Goal: Transaction & Acquisition: Purchase product/service

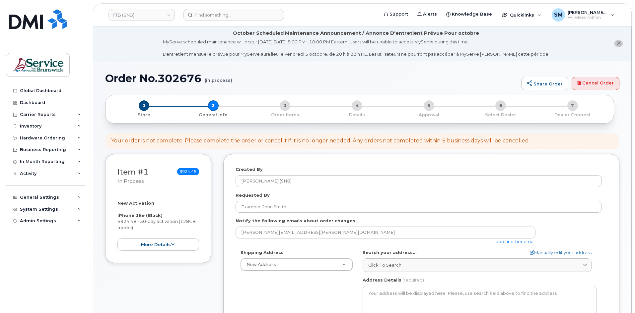
select select
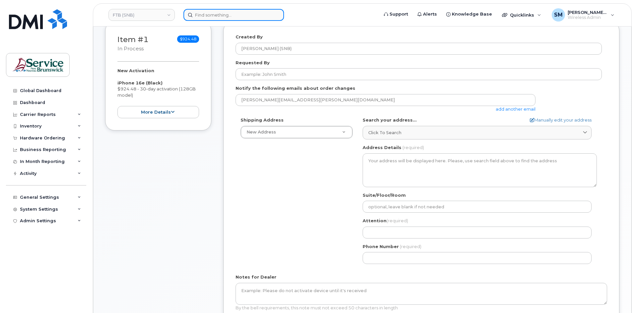
click at [243, 15] on input at bounding box center [233, 15] width 100 height 12
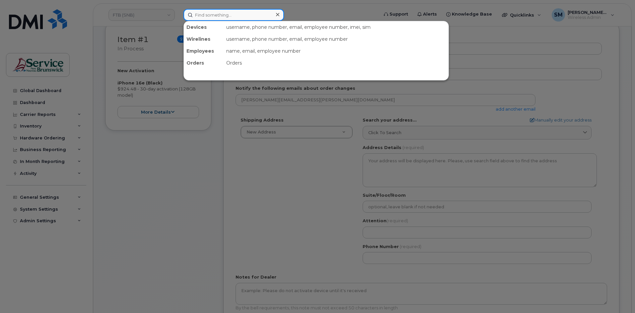
paste input "5064707199"
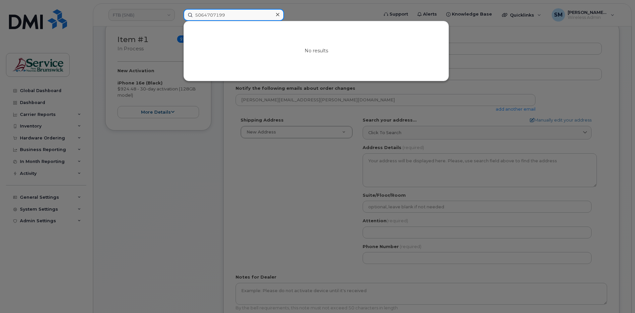
type input "5064707199"
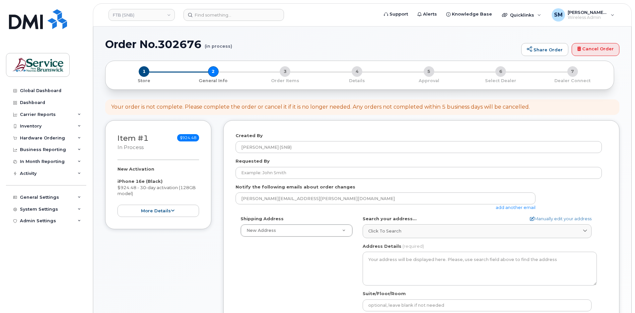
select select
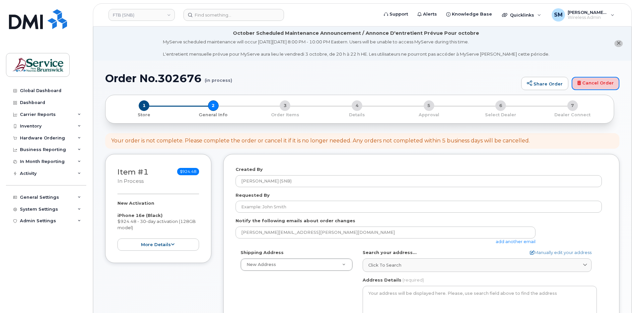
drag, startPoint x: 596, startPoint y: 87, endPoint x: 342, endPoint y: 31, distance: 260.1
click at [596, 87] on link "Cancel Order" at bounding box center [595, 83] width 48 height 13
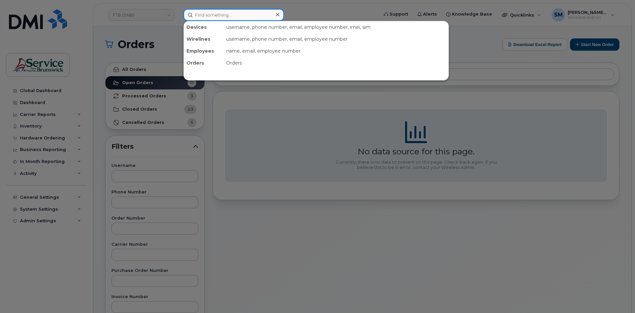
click at [227, 15] on input at bounding box center [233, 15] width 100 height 12
paste input "5064707199"
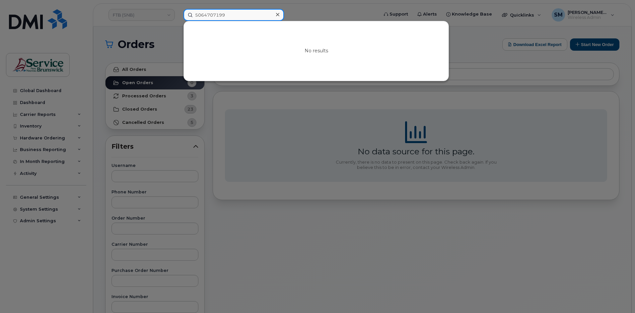
drag, startPoint x: 229, startPoint y: 19, endPoint x: 161, endPoint y: 19, distance: 68.3
click at [178, 19] on div "5064707199 No results" at bounding box center [278, 15] width 201 height 12
paste input "Jason Cronkhite"
type input "Jason Cronkhite"
click at [279, 12] on icon at bounding box center [277, 14] width 3 height 5
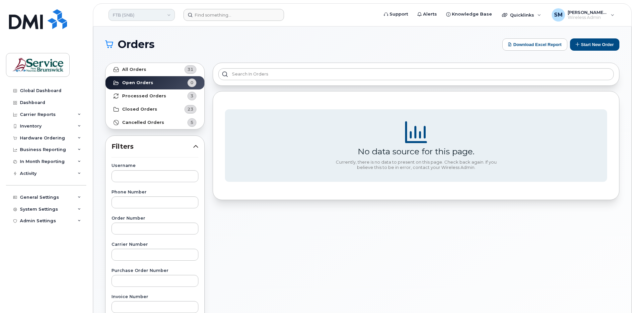
click at [154, 17] on link "FTB (SNB)" at bounding box center [141, 15] width 66 height 12
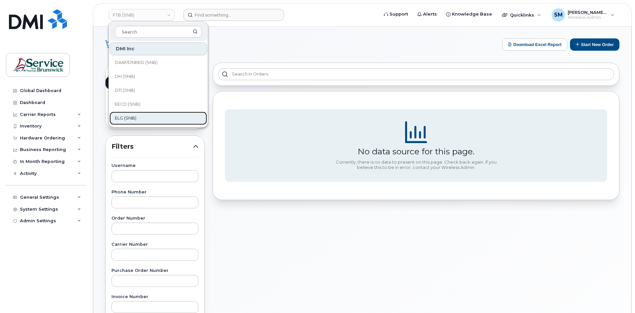
click at [127, 114] on link "ELG (SNB)" at bounding box center [158, 118] width 98 height 13
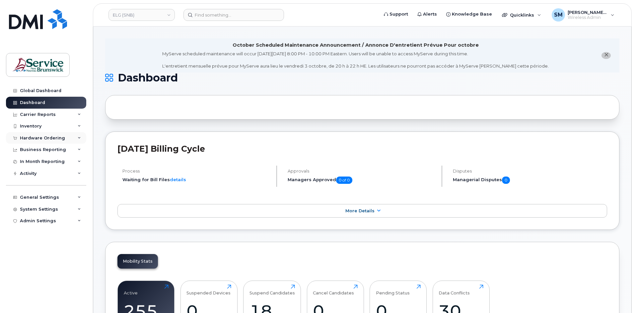
click at [45, 140] on div "Hardware Ordering" at bounding box center [42, 138] width 45 height 5
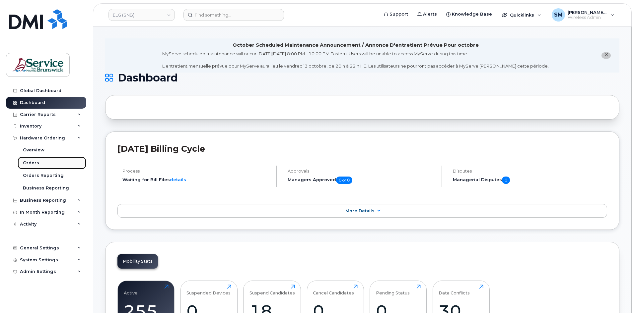
click at [37, 166] on div "Orders" at bounding box center [31, 163] width 16 height 6
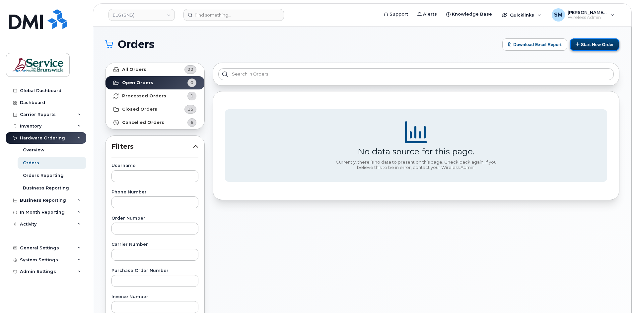
click at [597, 47] on button "Start New Order" at bounding box center [594, 44] width 49 height 12
click at [591, 45] on button "Start New Order" at bounding box center [594, 44] width 49 height 12
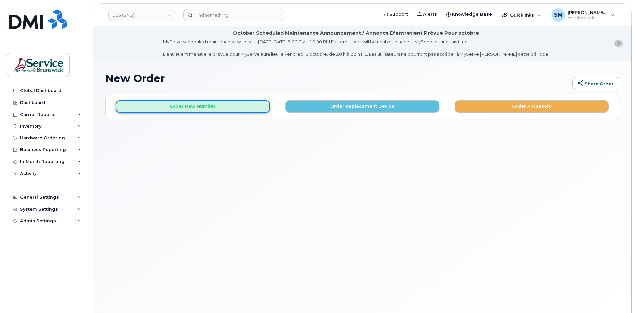
click at [229, 111] on button "Order New Number" at bounding box center [193, 106] width 154 height 12
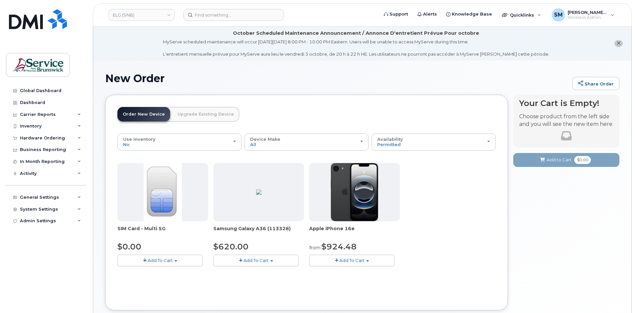
click at [368, 259] on button "Add To Cart" at bounding box center [351, 261] width 85 height 12
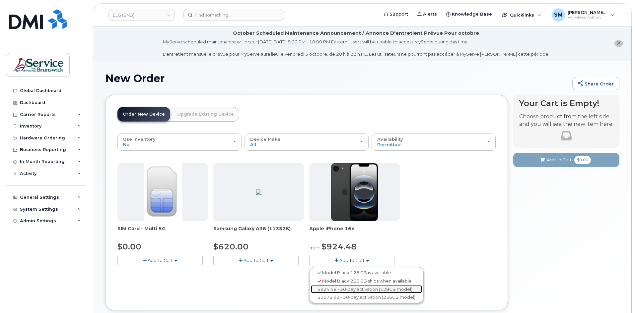
click at [389, 291] on link "$924.48 - 30-day activation (128GB model)" at bounding box center [366, 290] width 111 height 8
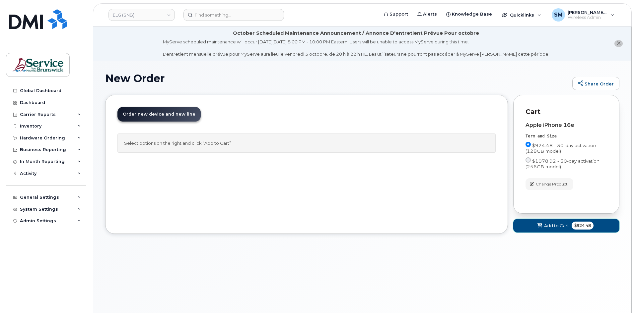
click at [563, 228] on span "Add to Cart" at bounding box center [556, 226] width 25 height 6
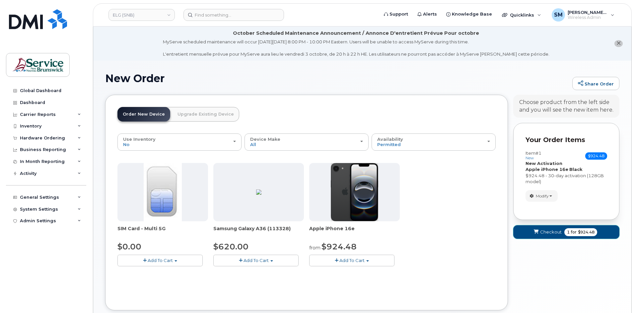
click at [542, 234] on span "Checkout" at bounding box center [551, 232] width 22 height 6
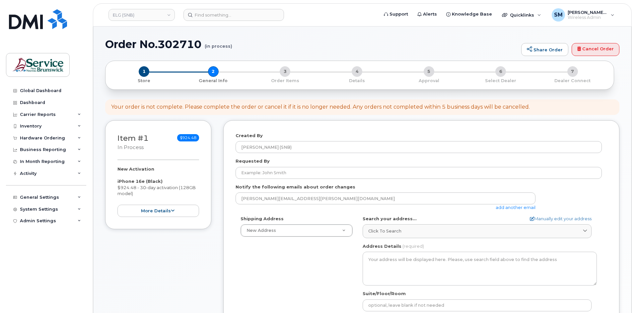
select select
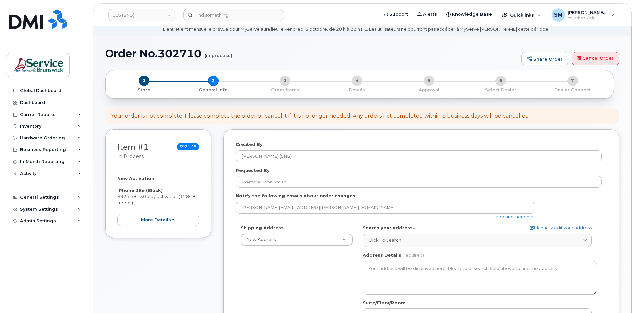
scroll to position [66, 0]
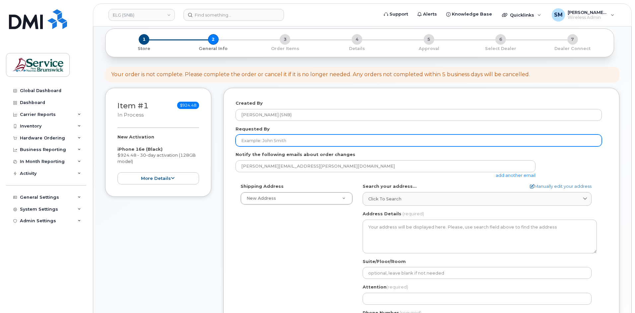
click at [322, 143] on input "Requested By" at bounding box center [418, 141] width 366 height 12
paste input "[PERSON_NAME][EMAIL_ADDRESS][PERSON_NAME][DOMAIN_NAME]"
type input "[PERSON_NAME][EMAIL_ADDRESS][PERSON_NAME][DOMAIN_NAME]"
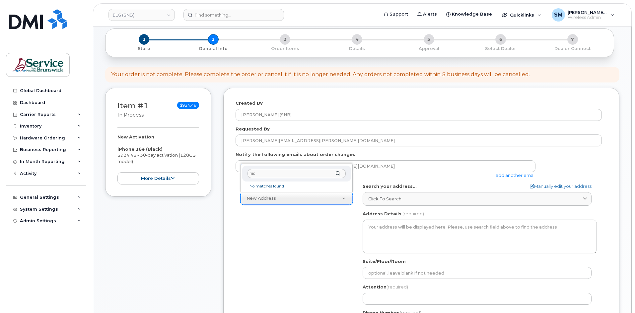
type input "m"
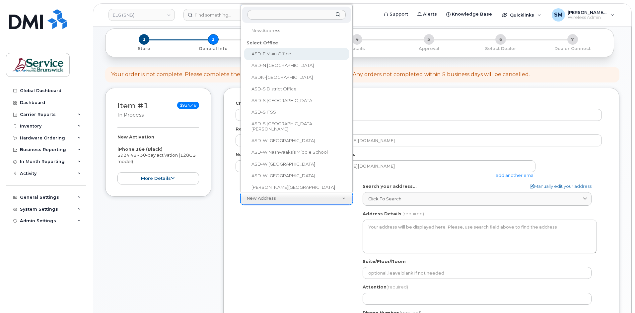
scroll to position [0, 0]
click at [303, 13] on input "text" at bounding box center [296, 15] width 98 height 10
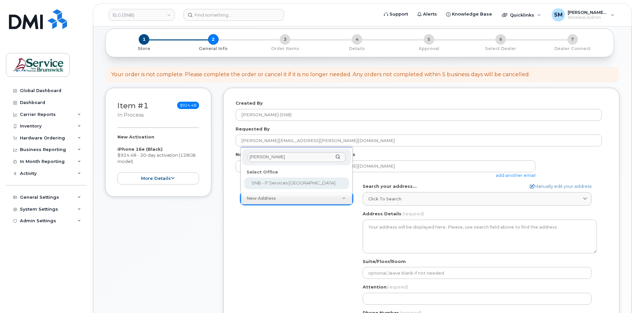
type input "mary"
select select
type textarea "20 McGloin St Fredericton New Brunswick E3A 5T8"
type input "[PERSON_NAME]"
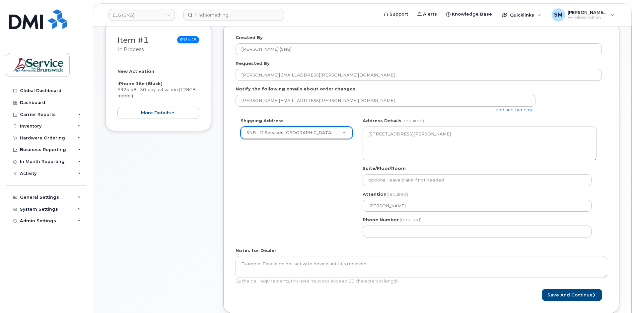
scroll to position [133, 0]
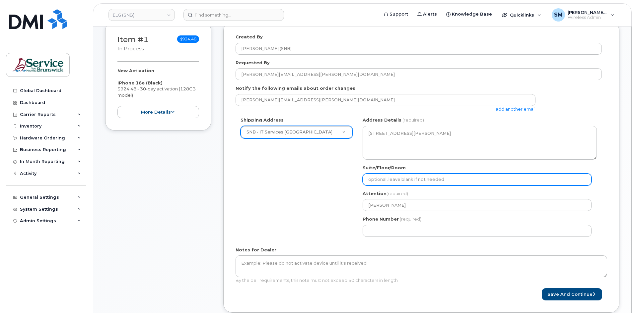
click at [398, 178] on input "Suite/Floor/Room" at bounding box center [477, 180] width 229 height 12
paste input "WO0000000494982"
select select
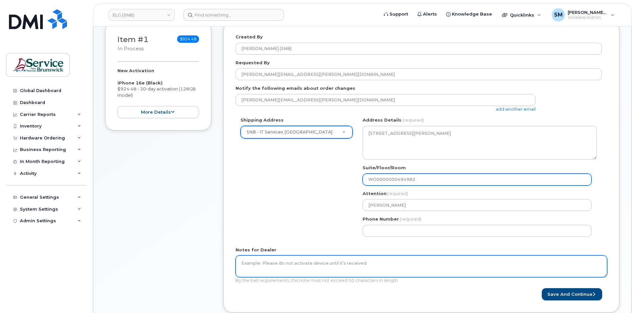
type input "WO0000000494982"
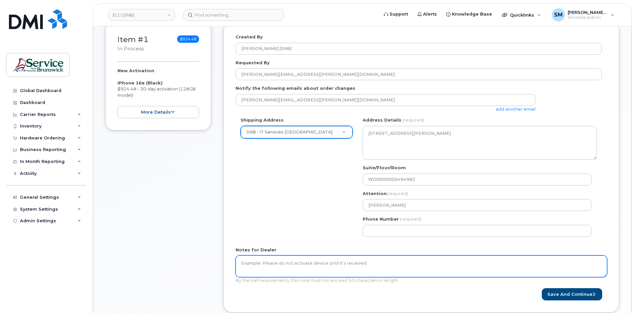
click at [359, 264] on textarea "Notes for Dealer" at bounding box center [420, 267] width 371 height 22
paste textarea "WO0000000494982"
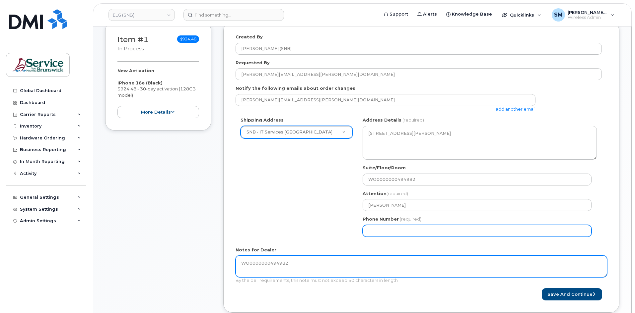
type textarea "WO0000000494982"
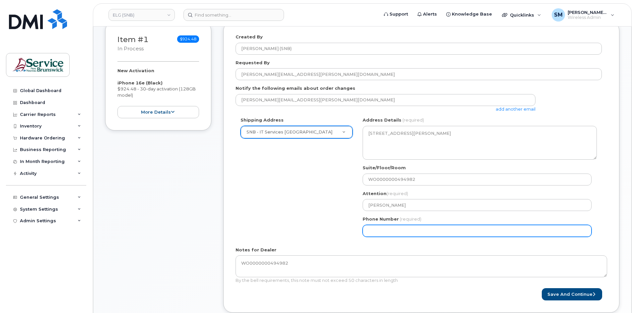
click at [382, 228] on input "Phone Number" at bounding box center [477, 231] width 229 height 12
select select
type input "506639633"
select select
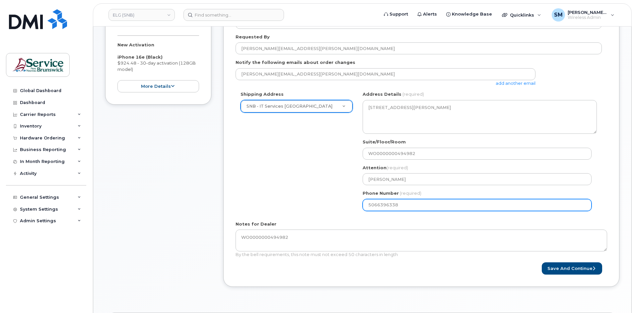
scroll to position [199, 0]
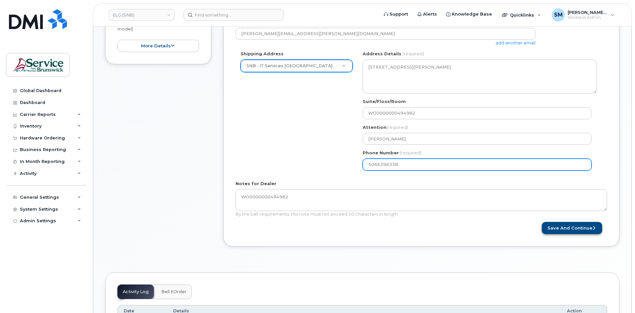
type input "5066396338"
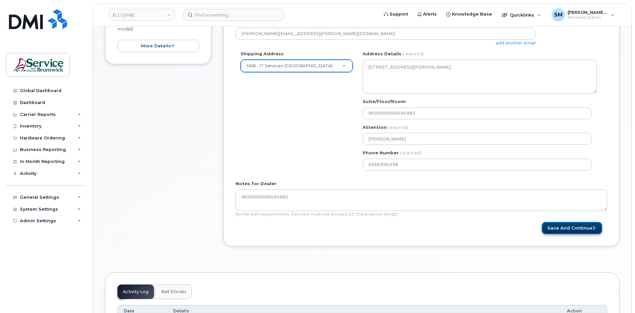
click at [570, 227] on button "Save and Continue" at bounding box center [572, 228] width 60 height 12
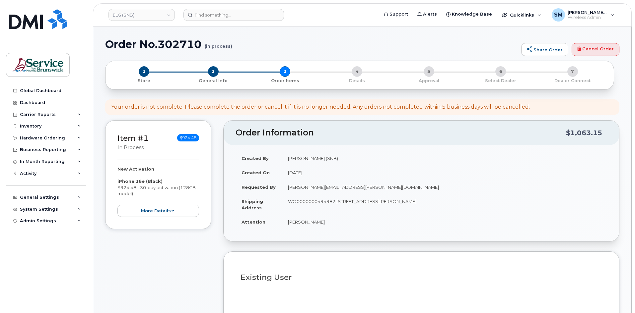
select select
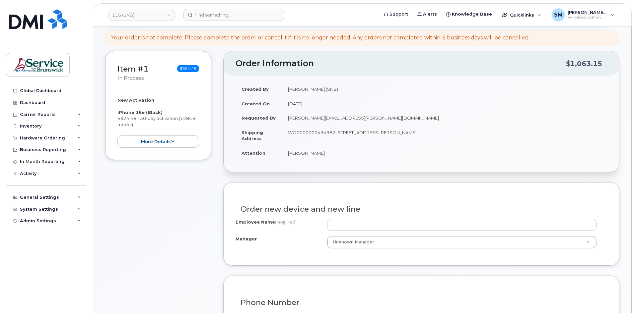
scroll to position [199, 0]
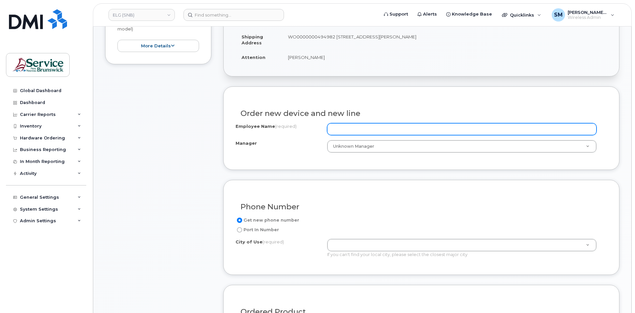
click at [355, 128] on input "Employee Name (required)" at bounding box center [461, 129] width 269 height 12
paste input "[PERSON_NAME]"
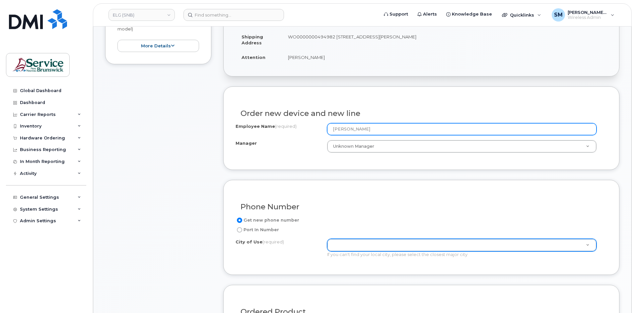
type input "[PERSON_NAME]"
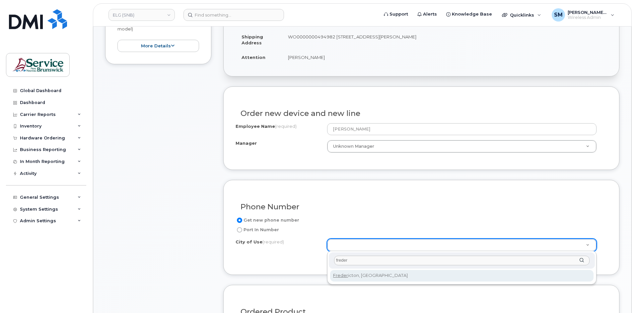
type input "freder"
type input "1578"
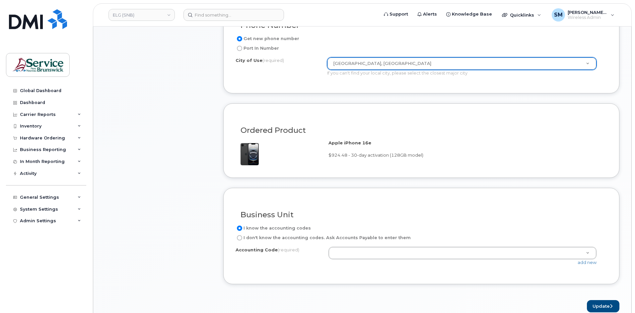
scroll to position [431, 0]
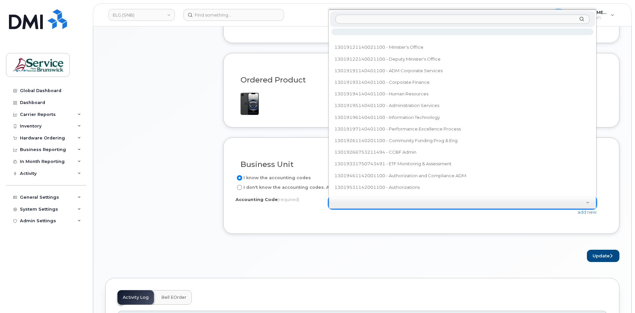
type input "80.8077.8004.xxxx.0000.0000.M44127"
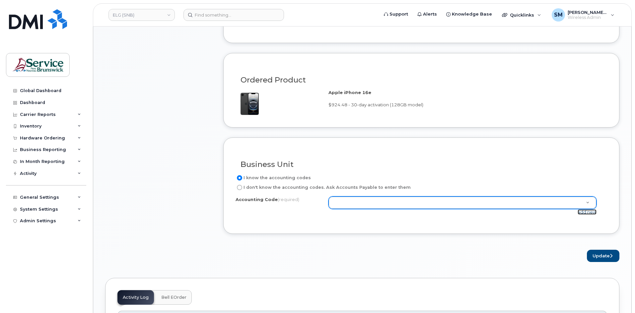
click at [590, 212] on link "add new" at bounding box center [586, 212] width 19 height 5
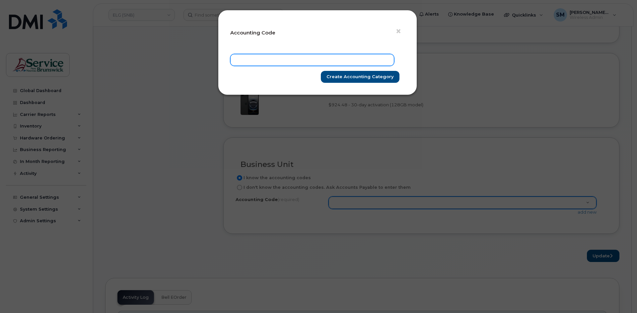
click at [335, 64] on input "text" at bounding box center [312, 60] width 164 height 12
paste input "80.8077.8004.xxxx.0000.0000.M44127"
type input "80.8077.8004.xxxx.0000.0000.M44127"
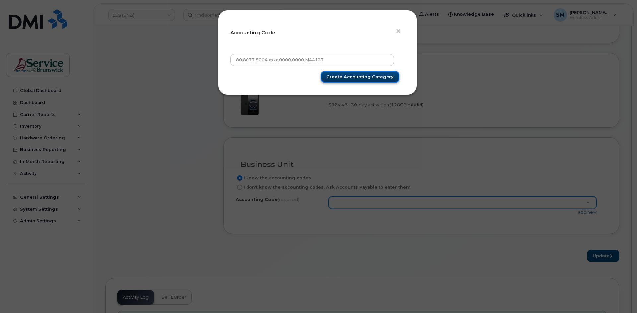
click at [356, 80] on input "Create Accounting category" at bounding box center [360, 77] width 79 height 12
type input "Create Accounting category"
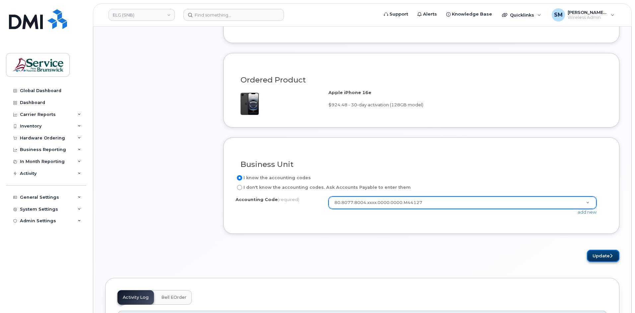
click at [596, 256] on button "Update" at bounding box center [603, 256] width 33 height 12
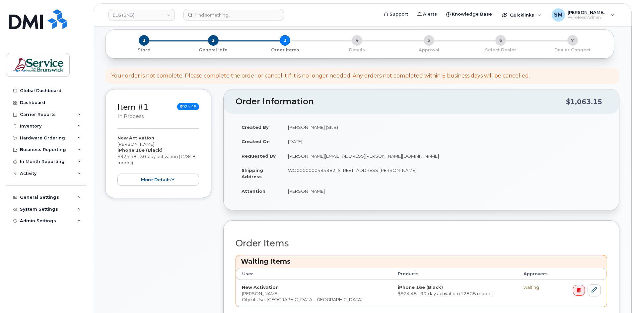
scroll to position [166, 0]
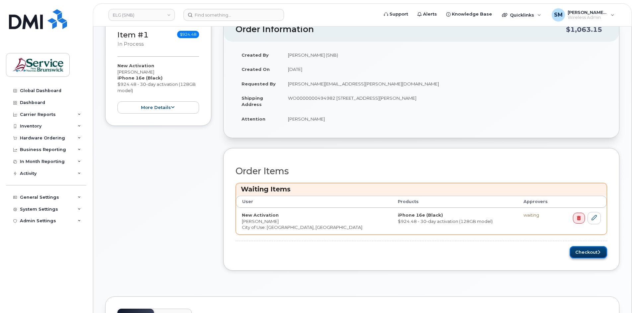
click at [586, 255] on button "Checkout" at bounding box center [587, 252] width 37 height 12
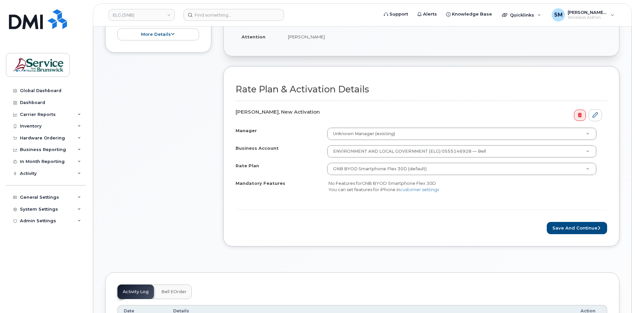
scroll to position [199, 0]
click at [587, 230] on button "Save and Continue" at bounding box center [577, 228] width 60 height 12
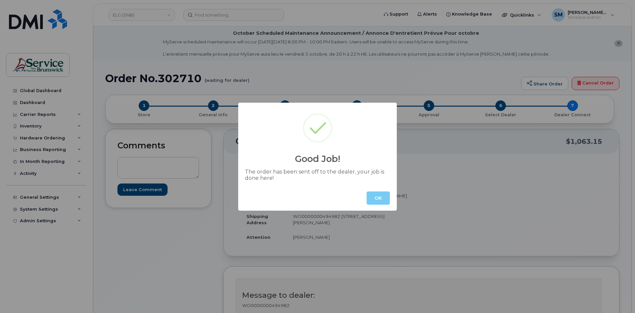
click at [387, 194] on button "OK" at bounding box center [377, 198] width 23 height 13
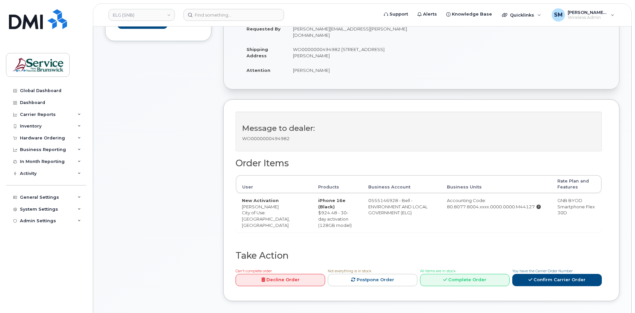
scroll to position [166, 0]
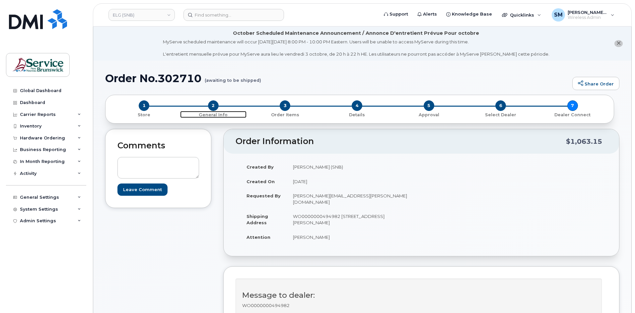
click at [216, 107] on span "2" at bounding box center [213, 105] width 11 height 11
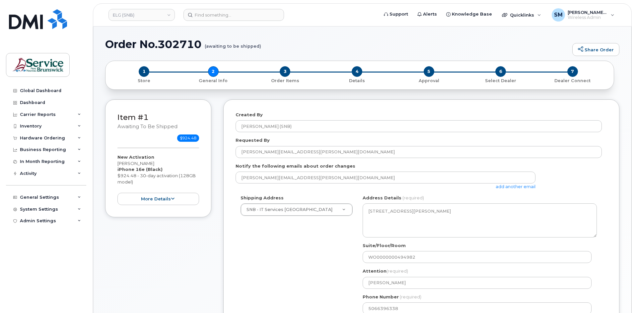
select select
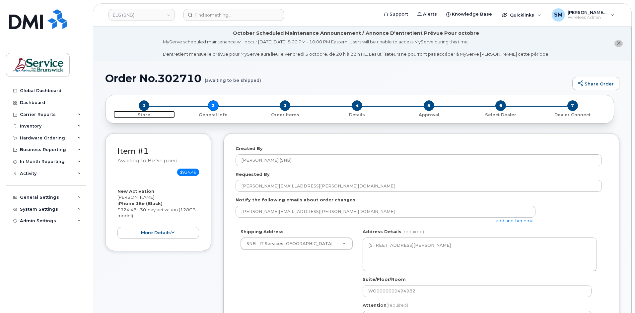
click at [146, 109] on span "1" at bounding box center [144, 105] width 11 height 11
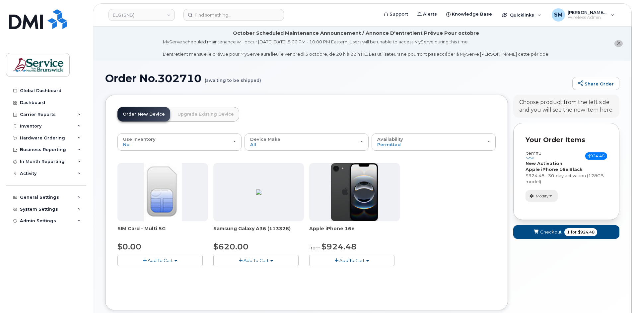
click at [552, 196] on span "button" at bounding box center [550, 196] width 3 height 1
click at [548, 209] on link "change" at bounding box center [557, 206] width 63 height 8
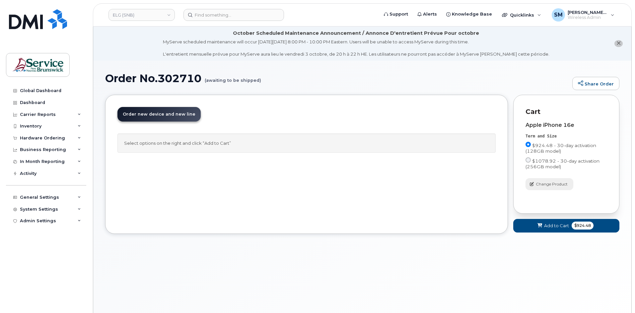
click at [555, 189] on button "Change Product" at bounding box center [549, 184] width 48 height 12
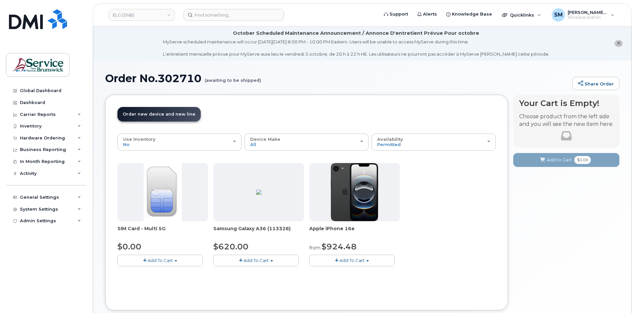
click at [276, 263] on button "Add To Cart" at bounding box center [255, 261] width 85 height 12
click at [267, 280] on link "$620.00 - 30-day activation (128GB model)" at bounding box center [269, 281] width 108 height 8
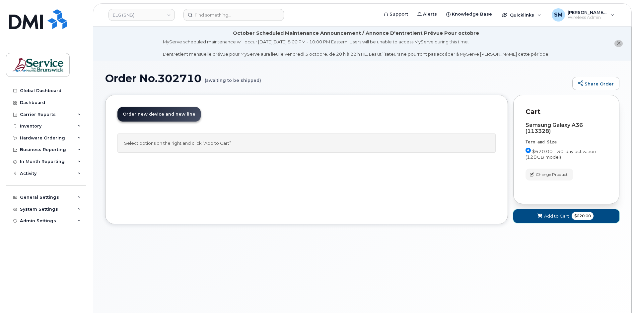
click at [548, 217] on span "Add to Cart" at bounding box center [556, 216] width 25 height 6
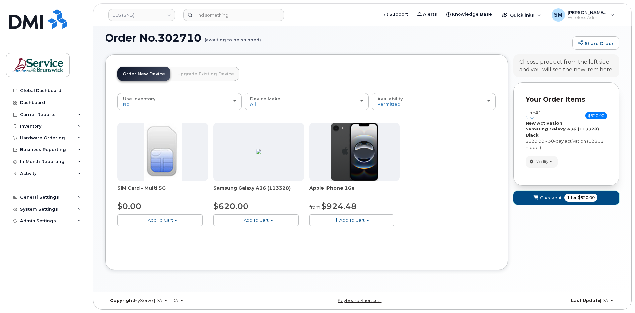
click at [551, 201] on span "Checkout" at bounding box center [551, 198] width 22 height 6
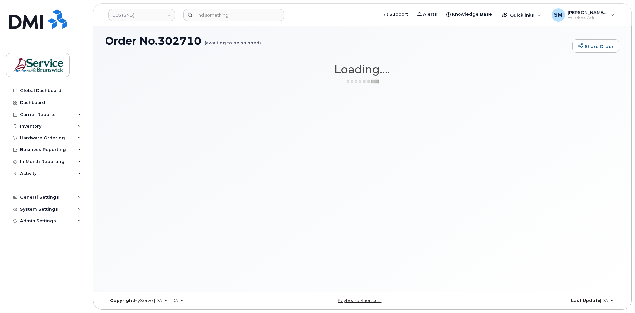
scroll to position [37, 0]
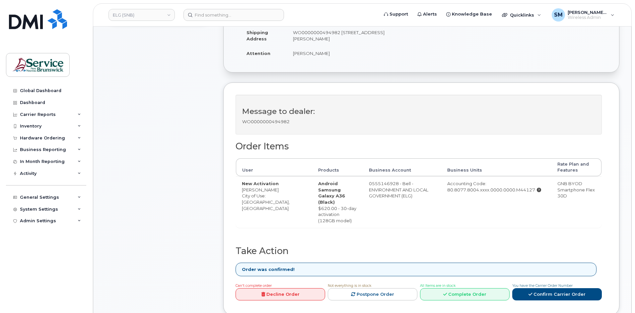
scroll to position [199, 0]
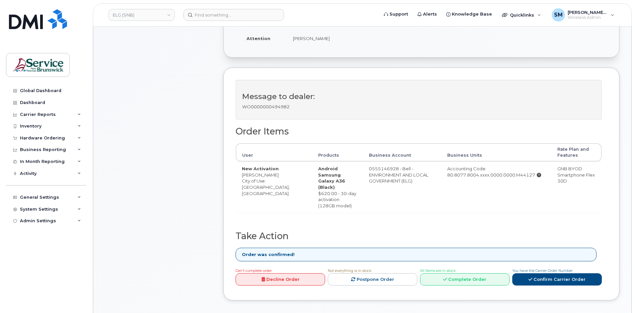
click at [276, 252] on strong "Order was confirmed!" at bounding box center [268, 255] width 53 height 6
click at [553, 274] on link "Confirm Carrier Order" at bounding box center [557, 280] width 90 height 12
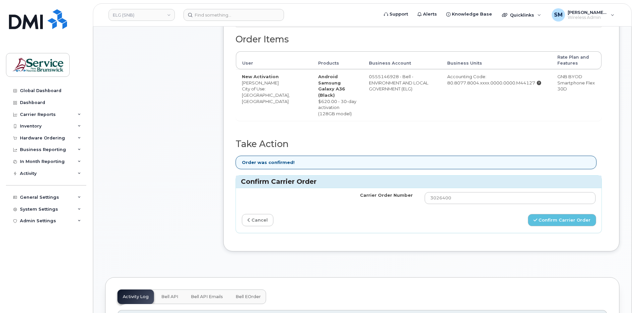
scroll to position [298, 0]
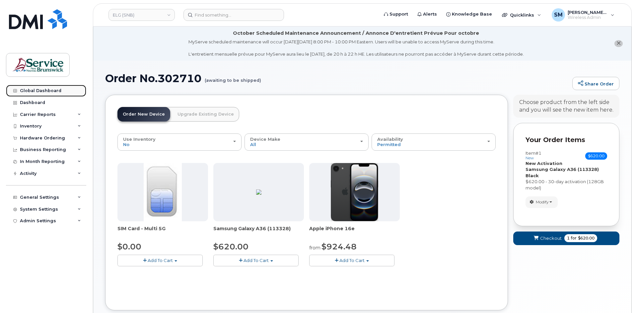
click at [35, 87] on link "Global Dashboard" at bounding box center [46, 91] width 80 height 12
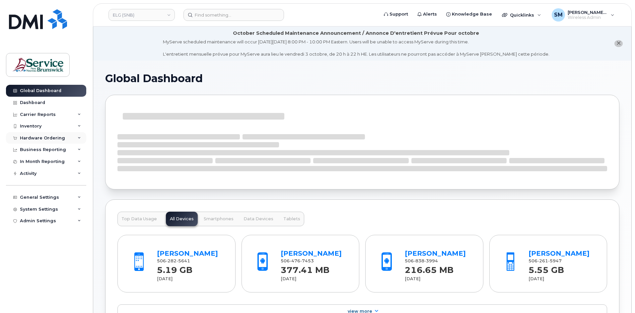
click at [65, 139] on div "Hardware Ordering" at bounding box center [46, 138] width 80 height 12
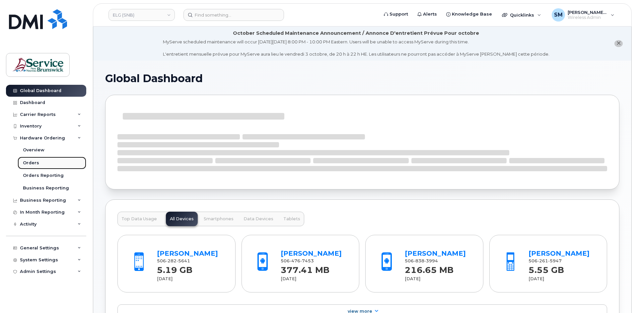
click at [44, 160] on link "Orders" at bounding box center [52, 163] width 69 height 13
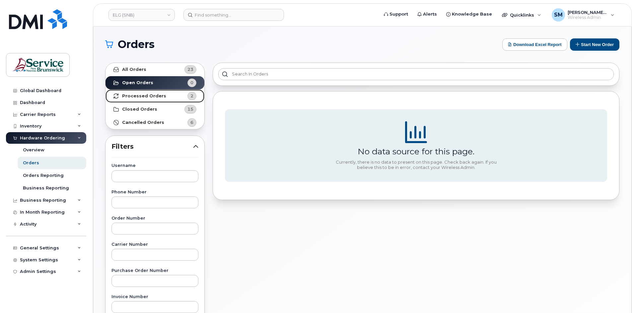
click at [168, 94] on link "Processed Orders 2" at bounding box center [154, 96] width 99 height 13
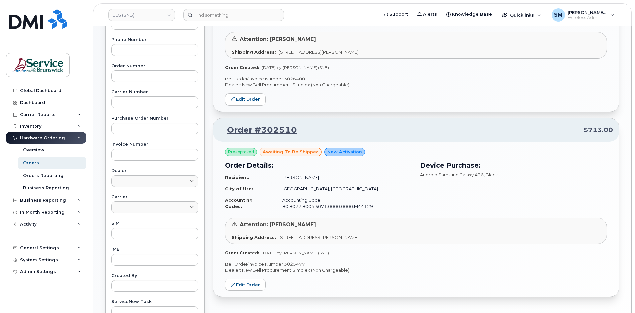
scroll to position [166, 0]
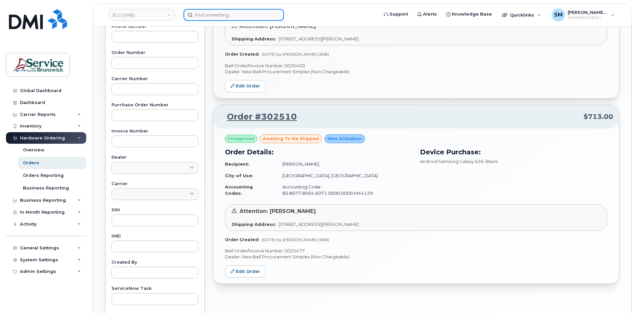
click at [204, 10] on input at bounding box center [233, 15] width 100 height 12
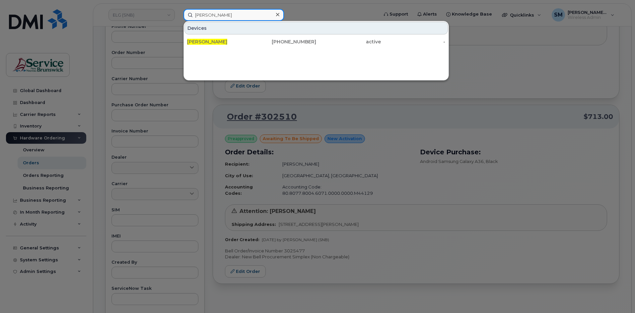
type input "matthew trueman"
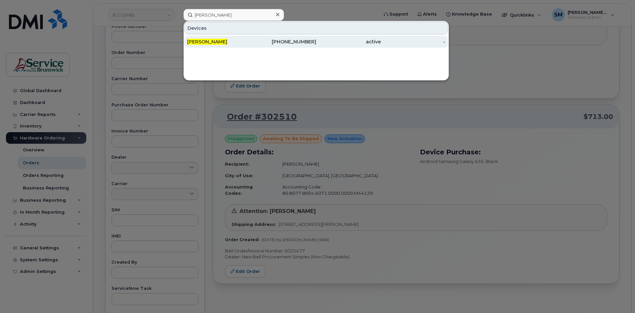
click at [207, 39] on span "[PERSON_NAME]" at bounding box center [207, 42] width 40 height 6
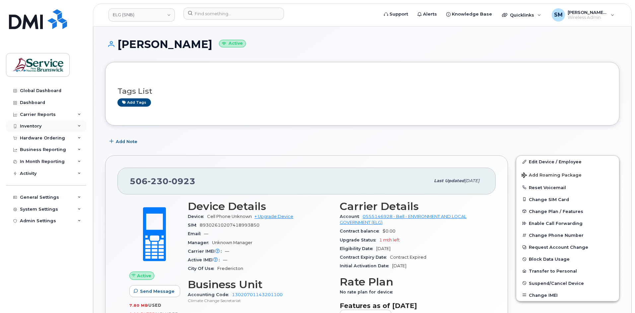
click at [47, 122] on div "Inventory" at bounding box center [46, 126] width 80 height 12
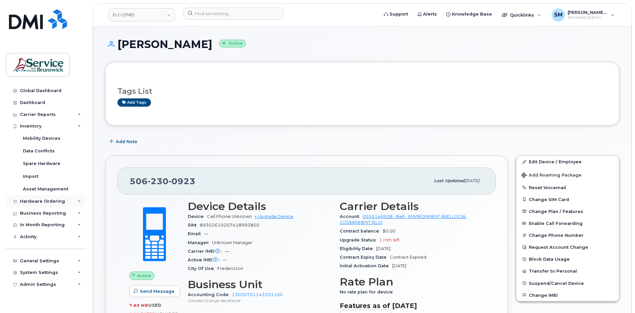
click at [49, 202] on div "Hardware Ordering" at bounding box center [42, 201] width 45 height 5
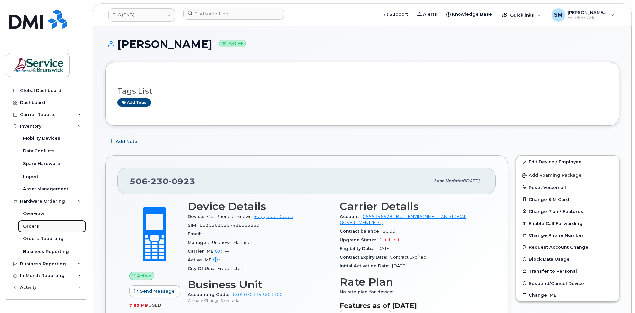
click at [42, 228] on link "Orders" at bounding box center [52, 226] width 69 height 13
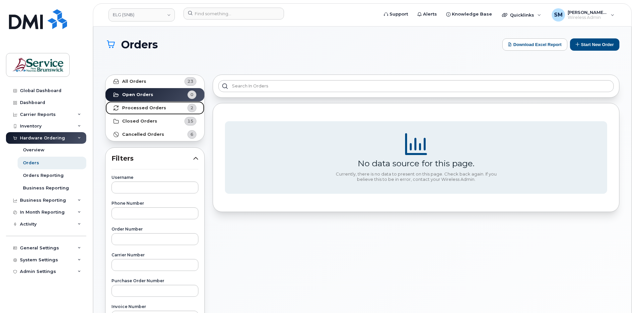
click at [166, 109] on link "Processed Orders 2" at bounding box center [154, 107] width 99 height 13
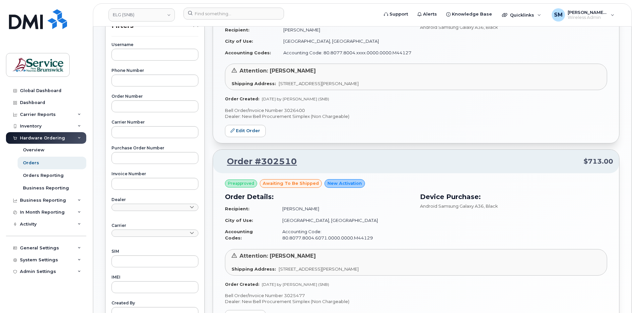
scroll to position [33, 0]
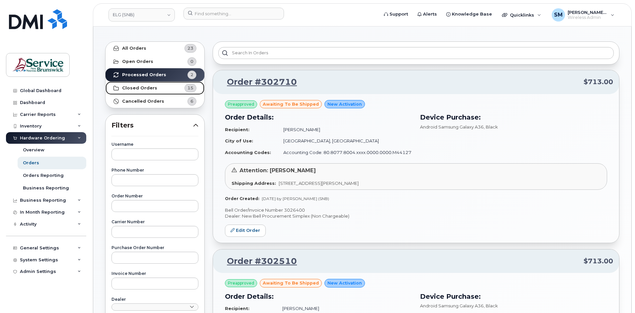
click at [139, 89] on strong "Closed Orders" at bounding box center [139, 88] width 35 height 5
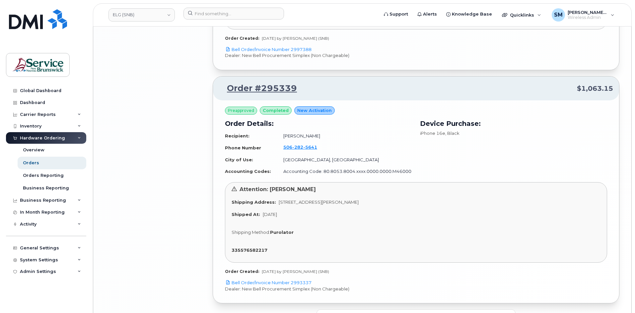
scroll to position [1664, 0]
click at [403, 309] on button "Load more" at bounding box center [415, 315] width 199 height 12
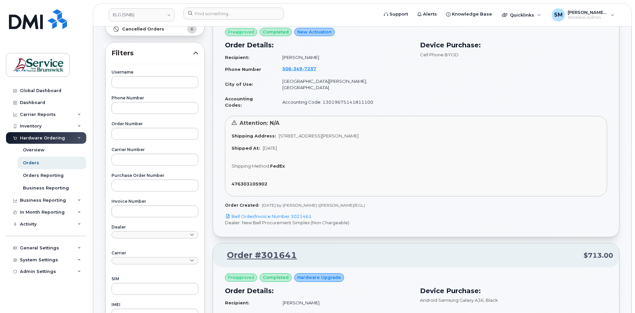
scroll to position [0, 0]
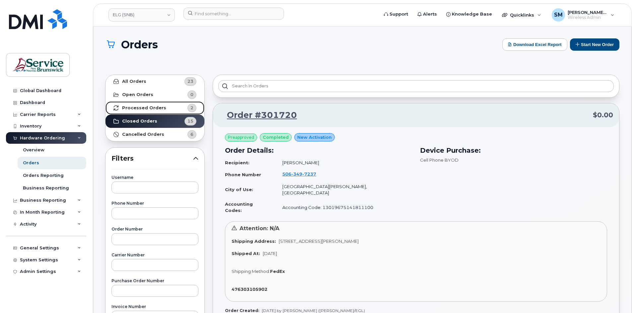
click at [174, 107] on link "Processed Orders 2" at bounding box center [154, 107] width 99 height 13
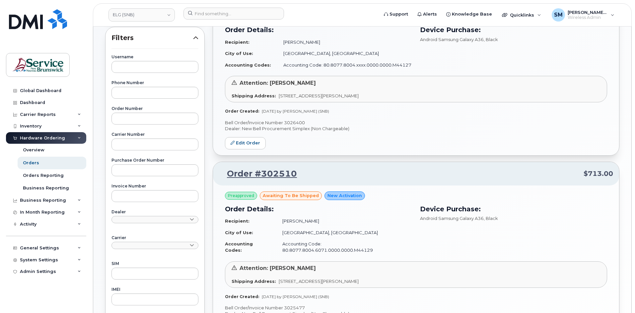
scroll to position [133, 0]
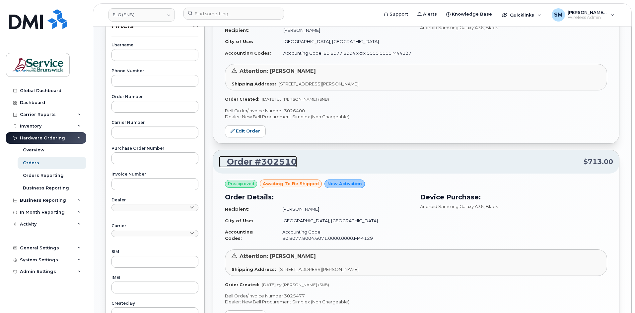
click at [283, 165] on link "Order #302510" at bounding box center [258, 162] width 78 height 12
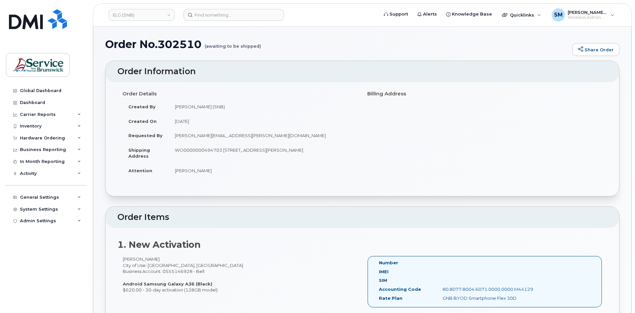
click at [202, 151] on td "WO0000000494703 20 McGloin St Fredericton New Brunswick E3A 5T8" at bounding box center [263, 153] width 188 height 21
copy td "WO0000000494703"
copy h1 "302510"
drag, startPoint x: 204, startPoint y: 46, endPoint x: 158, endPoint y: 45, distance: 46.1
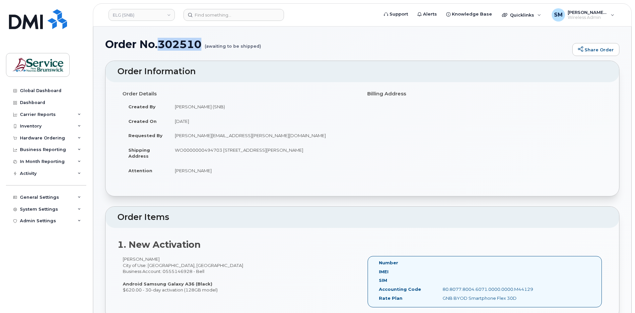
click at [158, 45] on h1 "Order No.302510 (awaiting to be shipped)" at bounding box center [337, 44] width 464 height 12
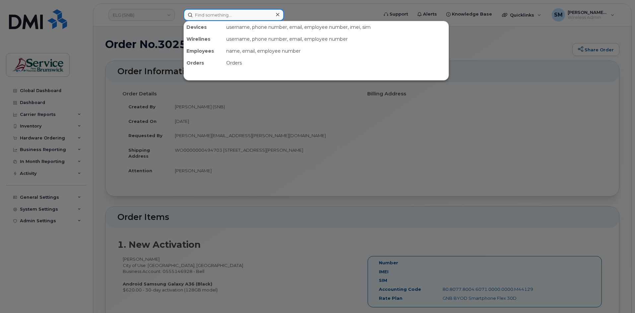
click at [221, 14] on input at bounding box center [233, 15] width 100 height 12
paste input "506-461-9914"
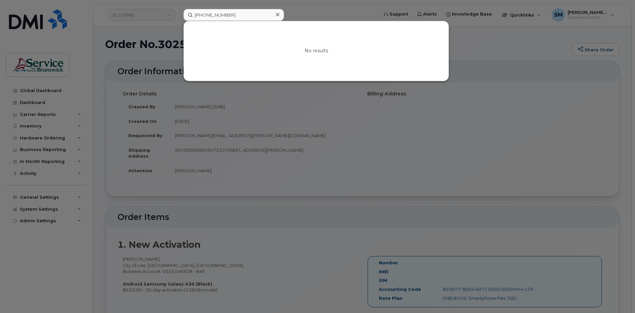
click at [300, 8] on div at bounding box center [317, 156] width 635 height 313
drag, startPoint x: 233, startPoint y: 14, endPoint x: 200, endPoint y: 19, distance: 33.2
click at [178, 21] on div "506-461-9914 No results" at bounding box center [278, 15] width 201 height 12
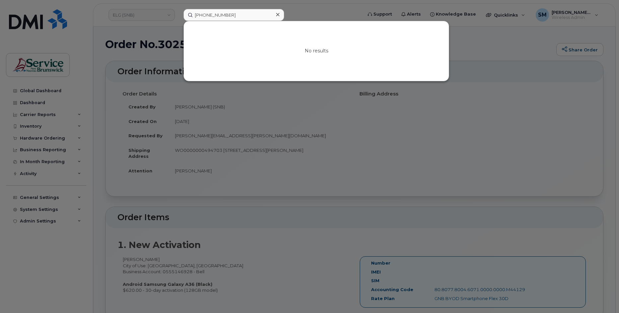
click at [335, 11] on div at bounding box center [309, 156] width 619 height 313
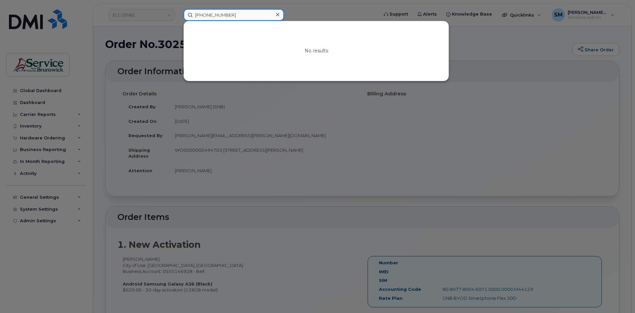
drag, startPoint x: 239, startPoint y: 19, endPoint x: 175, endPoint y: 14, distance: 64.2
click at [178, 14] on div "506-461-9914 No results" at bounding box center [278, 15] width 201 height 12
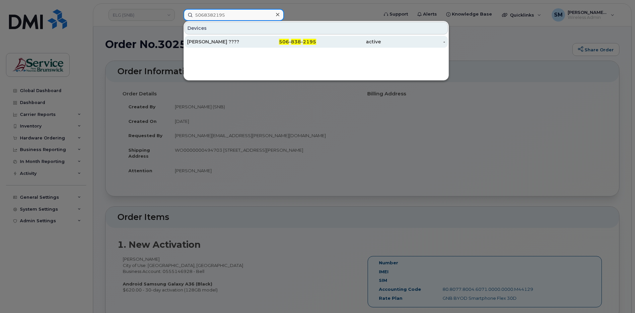
type input "5068382195"
click at [206, 40] on div "[PERSON_NAME] ????" at bounding box center [219, 41] width 65 height 7
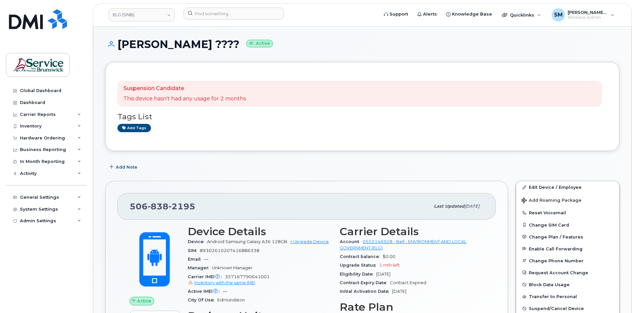
click at [243, 130] on div "Add tags" at bounding box center [359, 128] width 484 height 8
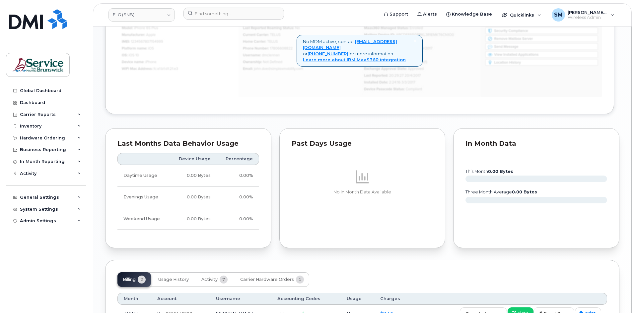
scroll to position [509, 0]
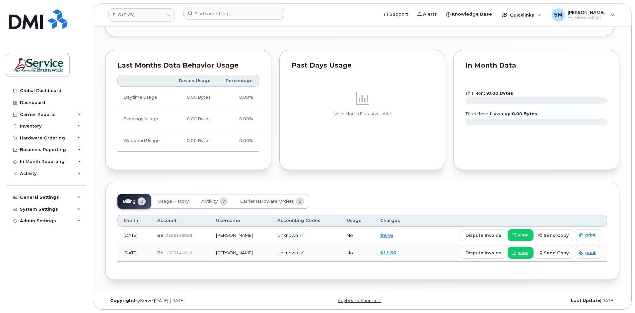
click at [149, 236] on td "[DATE]" at bounding box center [134, 236] width 34 height 18
click at [259, 201] on span "Carrier Hardware Orders" at bounding box center [267, 201] width 54 height 5
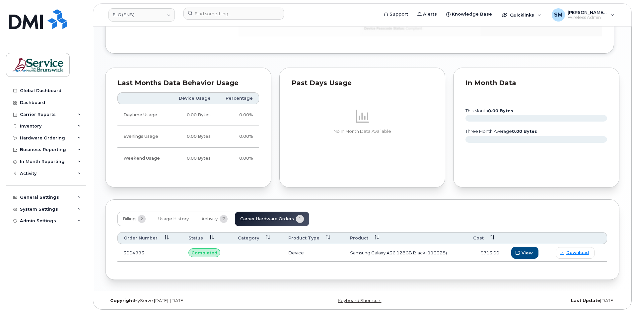
scroll to position [492, 0]
click at [524, 253] on span "View" at bounding box center [527, 253] width 11 height 6
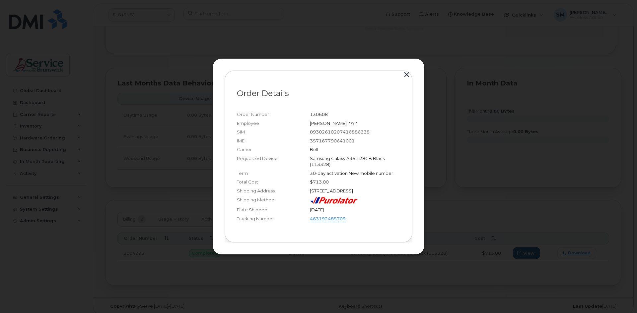
click at [375, 188] on div "[STREET_ADDRESS]" at bounding box center [355, 191] width 90 height 6
copy div "WO0000000471099"
click at [406, 74] on button "button" at bounding box center [407, 74] width 10 height 9
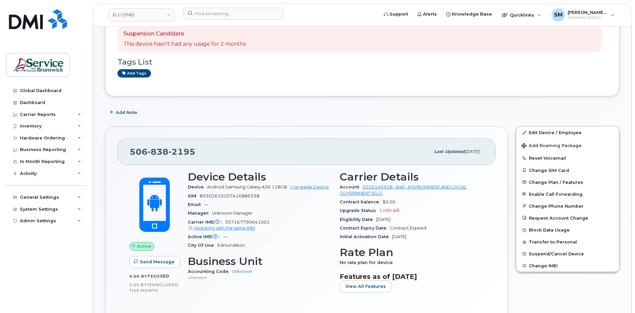
scroll to position [0, 0]
